Goal: Task Accomplishment & Management: Use online tool/utility

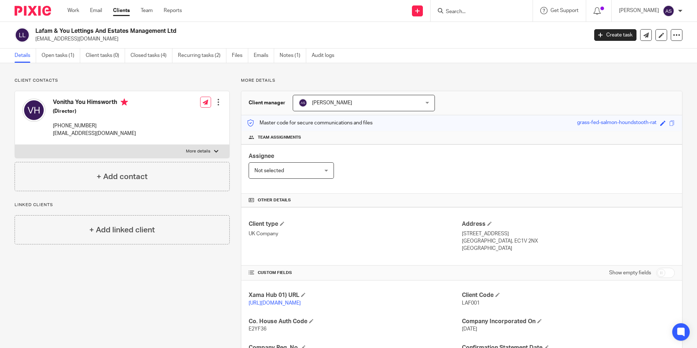
click at [41, 13] on img at bounding box center [33, 11] width 36 height 10
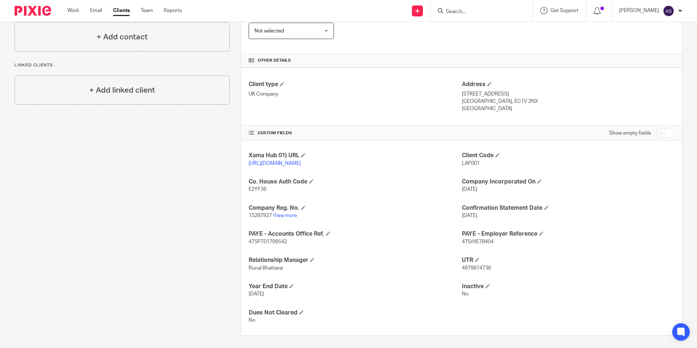
scroll to position [146, 0]
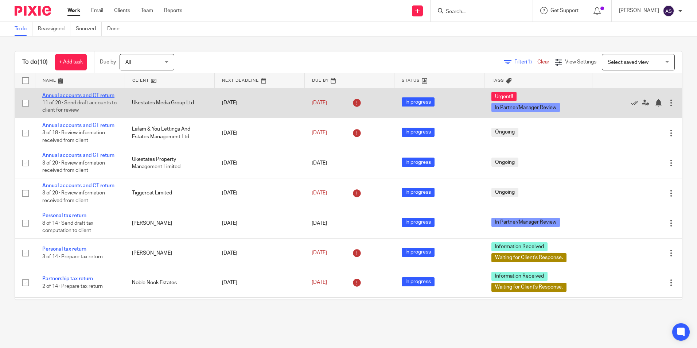
click at [100, 93] on link "Annual accounts and CT return" at bounding box center [78, 95] width 72 height 5
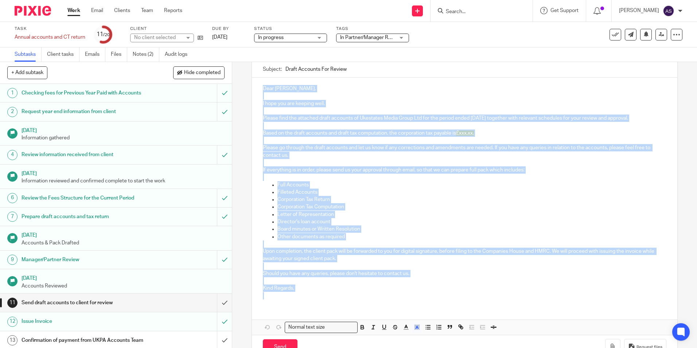
scroll to position [75, 0]
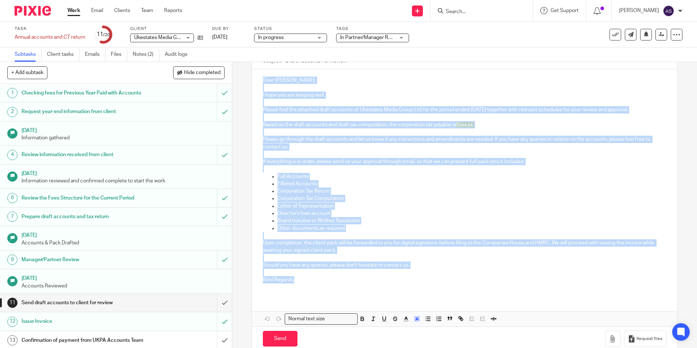
drag, startPoint x: 261, startPoint y: 118, endPoint x: 298, endPoint y: 279, distance: 164.9
click at [298, 279] on div "Dear [PERSON_NAME], I hope you are keeping well. Please find the attached draft…" at bounding box center [464, 182] width 425 height 227
copy div "Lore Ipsumd, S amet con adi elitsed doei. Tempor inci utl etdolore magna aliqua…"
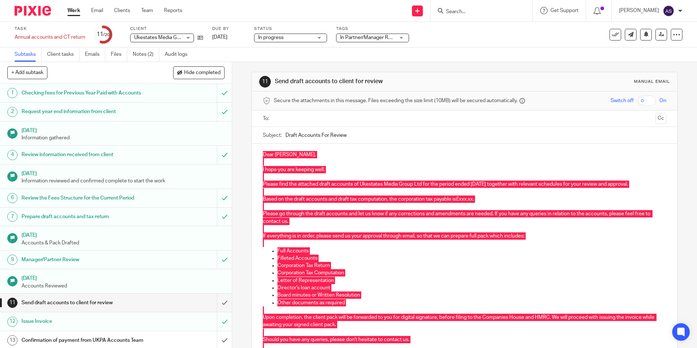
scroll to position [0, 0]
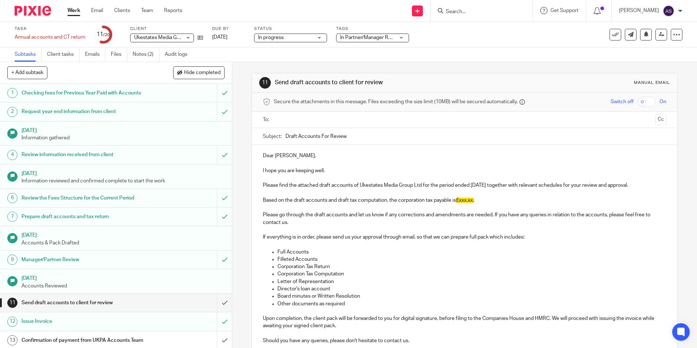
drag, startPoint x: 345, startPoint y: 134, endPoint x: 282, endPoint y: 126, distance: 63.9
click at [282, 126] on form "Secure the attachments in this message. Files exceeding the size limit (10MB) w…" at bounding box center [464, 259] width 425 height 333
